Goal: Check status: Check status

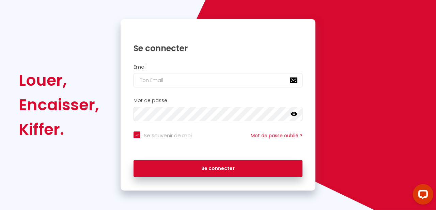
scroll to position [55, 0]
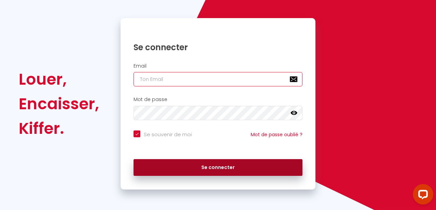
type input "[PERSON_NAME][EMAIL_ADDRESS][DOMAIN_NAME]"
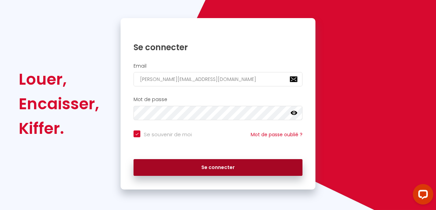
click at [238, 171] on button "Se connecter" at bounding box center [218, 167] width 169 height 17
checkbox input "true"
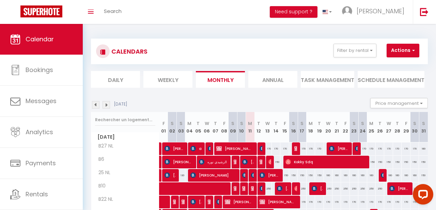
click at [274, 96] on section "[DATE] Price management Min stay Override Inventory [DATE] F 01 S 02 S 03 M 04 …" at bounding box center [259, 201] width 337 height 221
click at [272, 94] on section "[DATE] Price management Min stay Override Inventory [DATE] F 01 S 02 S 03 M 04 …" at bounding box center [259, 201] width 337 height 221
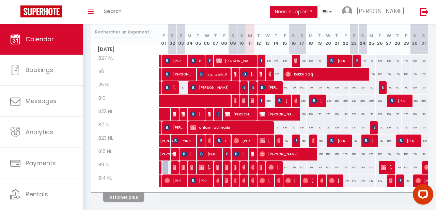
scroll to position [88, 0]
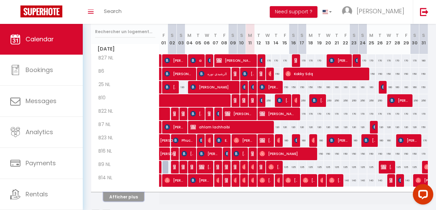
click at [129, 198] on button "Afficher plus" at bounding box center [123, 196] width 41 height 9
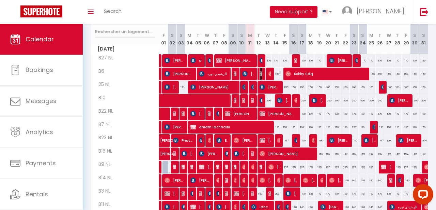
click at [263, 74] on img at bounding box center [262, 73] width 5 height 5
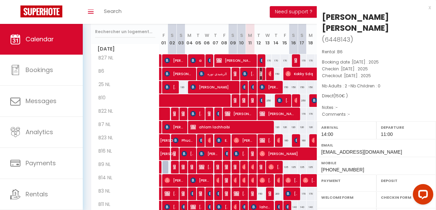
select select "OK"
select select "KO"
select select "0"
select select "1"
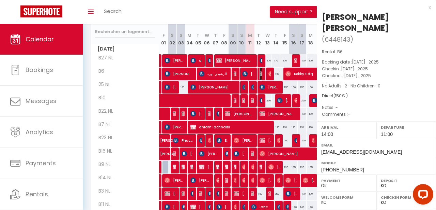
select select
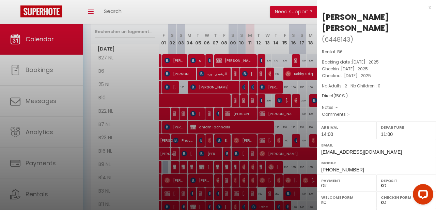
click at [91, 13] on div at bounding box center [218, 105] width 436 height 210
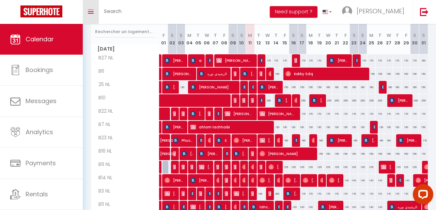
click at [91, 13] on icon "Toggle menubar" at bounding box center [91, 12] width 6 height 4
click at [93, 11] on span at bounding box center [91, 11] width 6 height 1
click at [159, 9] on div "Toggle menubar Search BUTTON Need support ? hamza Settings" at bounding box center [240, 12] width 382 height 24
click at [92, 11] on span at bounding box center [91, 11] width 6 height 1
click at [263, 72] on img at bounding box center [262, 73] width 5 height 5
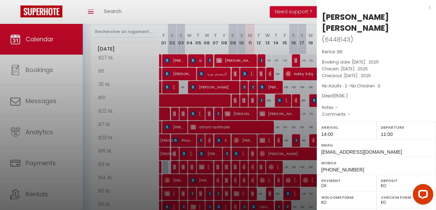
click at [197, 14] on div at bounding box center [218, 105] width 436 height 210
